Goal: Communication & Community: Connect with others

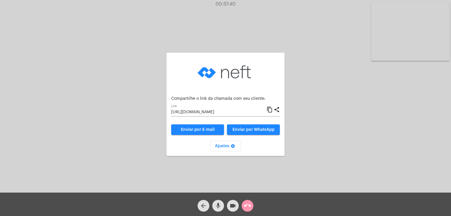
click at [255, 207] on div "arrow_back mic videocam call_end" at bounding box center [225, 204] width 451 height 23
click at [245, 206] on mat-icon "call_end" at bounding box center [247, 206] width 7 height 7
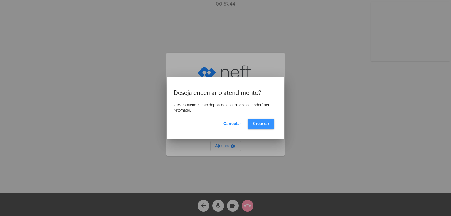
click at [261, 122] on span "Encerrar" at bounding box center [260, 124] width 17 height 4
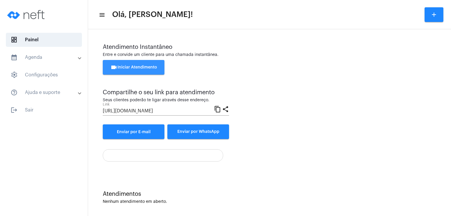
click at [151, 70] on button "videocam Iniciar Atendimento" at bounding box center [134, 67] width 62 height 15
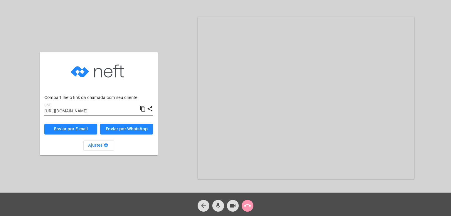
click at [128, 132] on button "Enviar por WhatsApp" at bounding box center [126, 129] width 53 height 11
